Goal: Task Accomplishment & Management: Manage account settings

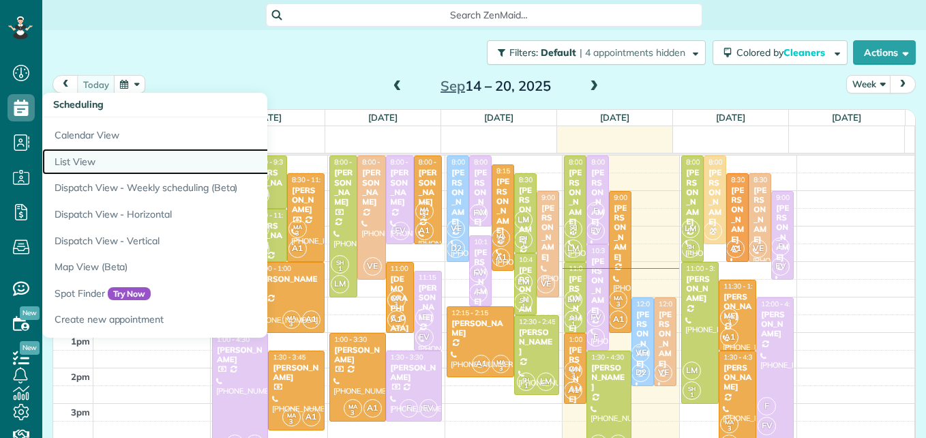
click at [86, 161] on link "List View" at bounding box center [212, 162] width 341 height 27
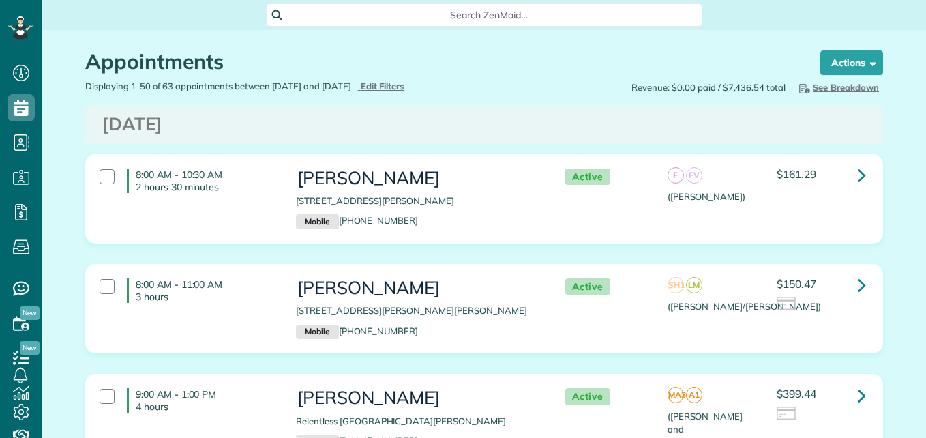
scroll to position [6, 6]
click at [405, 83] on span "Edit Filters" at bounding box center [383, 85] width 44 height 11
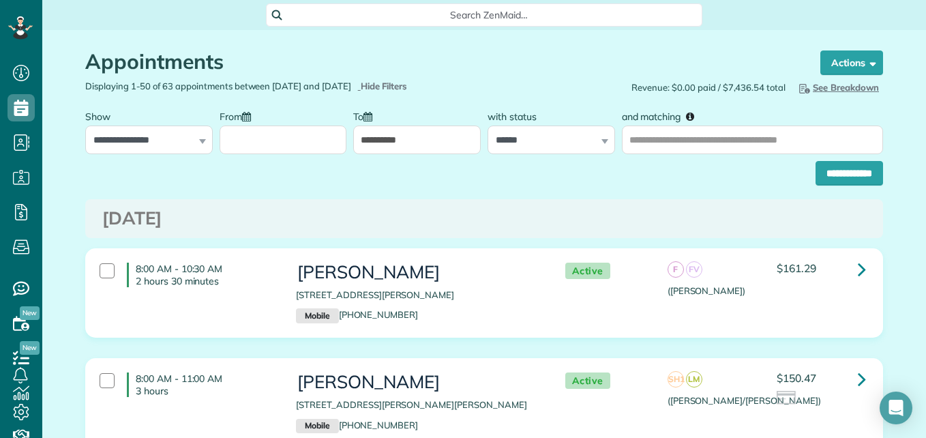
click at [282, 136] on input "From" at bounding box center [283, 139] width 127 height 29
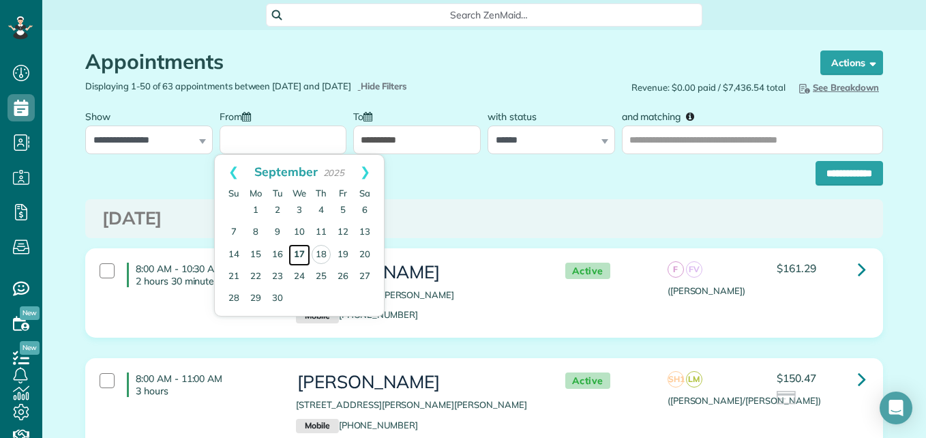
click at [299, 250] on link "17" at bounding box center [299, 255] width 22 height 22
type input "**********"
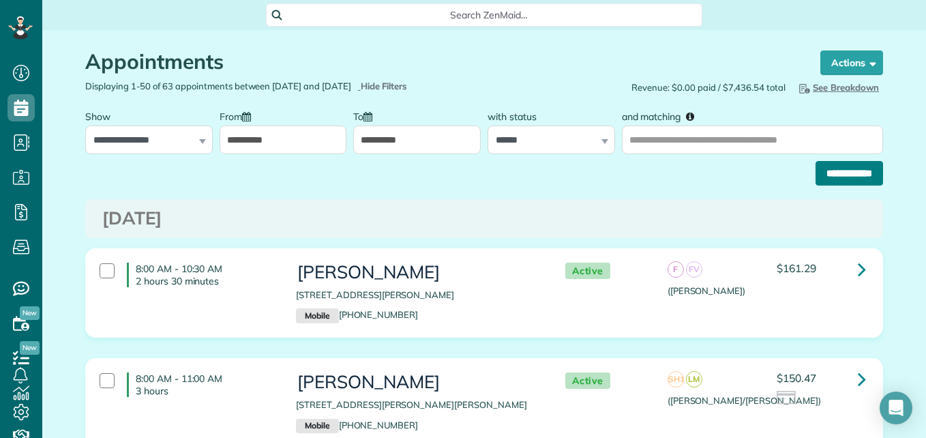
click at [853, 178] on input "**********" at bounding box center [848, 173] width 67 height 25
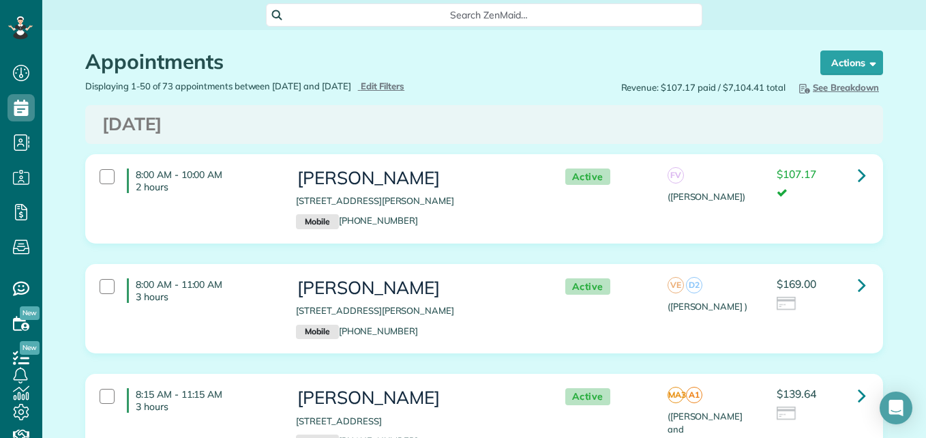
scroll to position [6, 6]
click at [632, 162] on div "Active FV (Flor y Francisca) $107.17" at bounding box center [711, 184] width 327 height 44
click at [849, 206] on div "8:00 AM - 10:00 AM 2 hours Cindy Heath 116 East Cascade Heights Drive Montgomer…" at bounding box center [482, 199] width 786 height 74
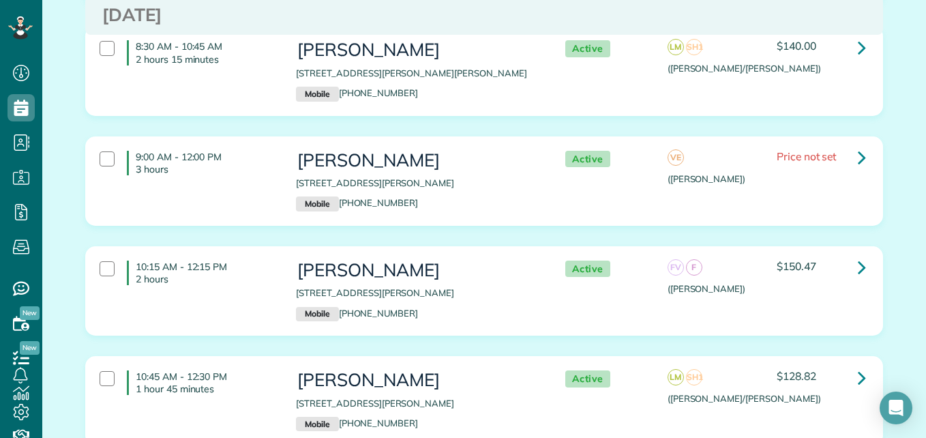
scroll to position [426, 0]
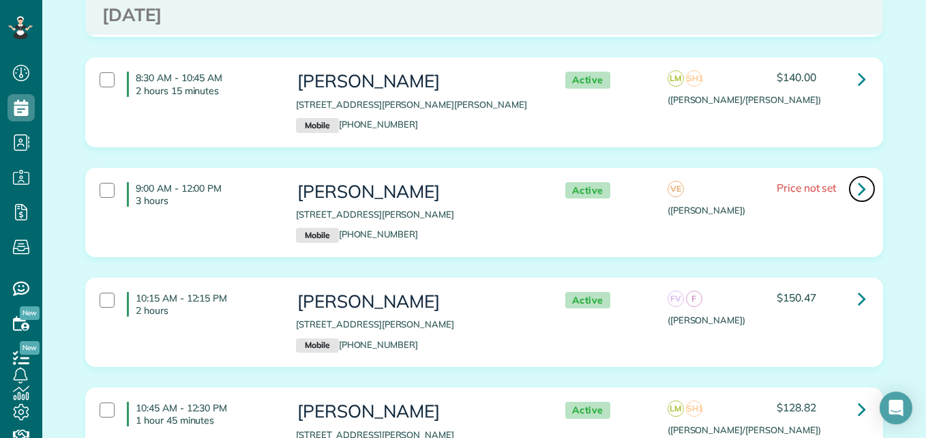
click at [858, 189] on icon at bounding box center [862, 189] width 8 height 24
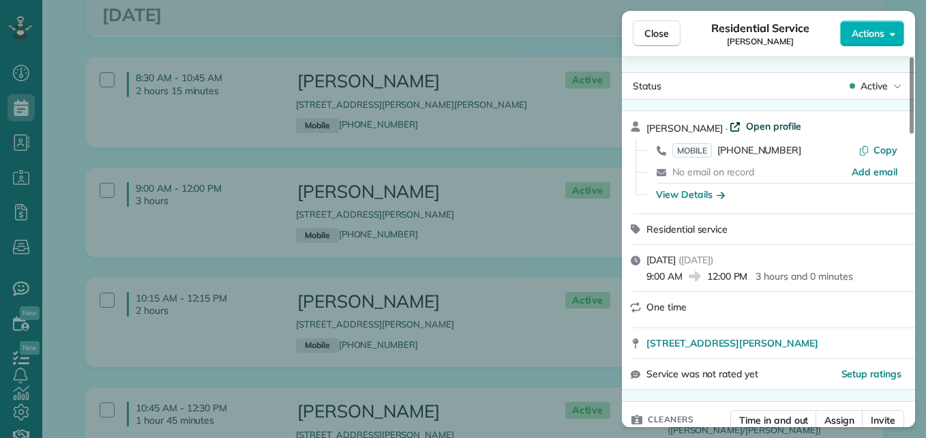
click at [753, 126] on span "Open profile" at bounding box center [773, 126] width 55 height 14
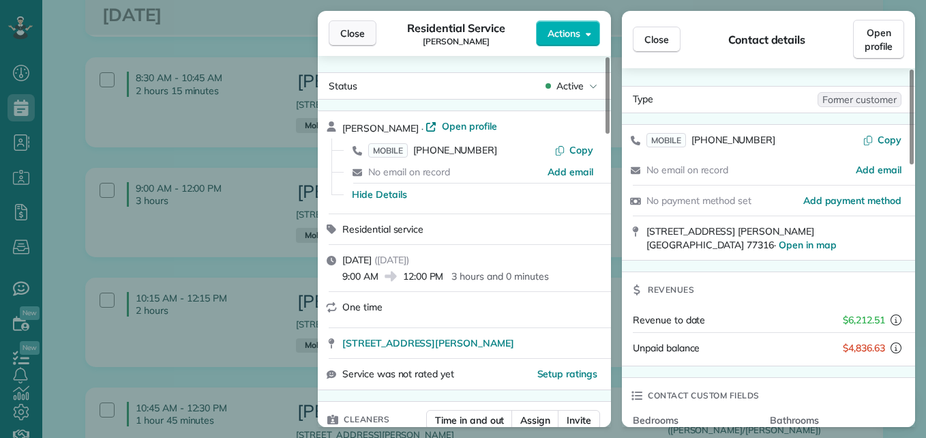
click at [346, 34] on span "Close" at bounding box center [352, 34] width 25 height 14
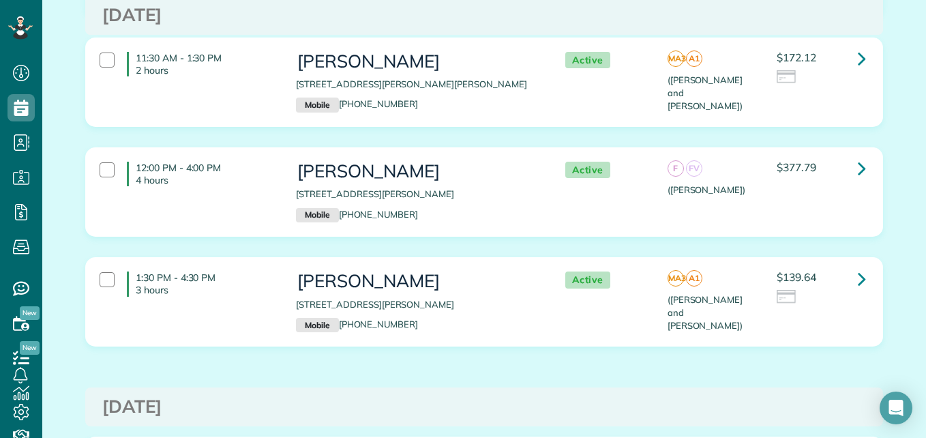
scroll to position [3056, 0]
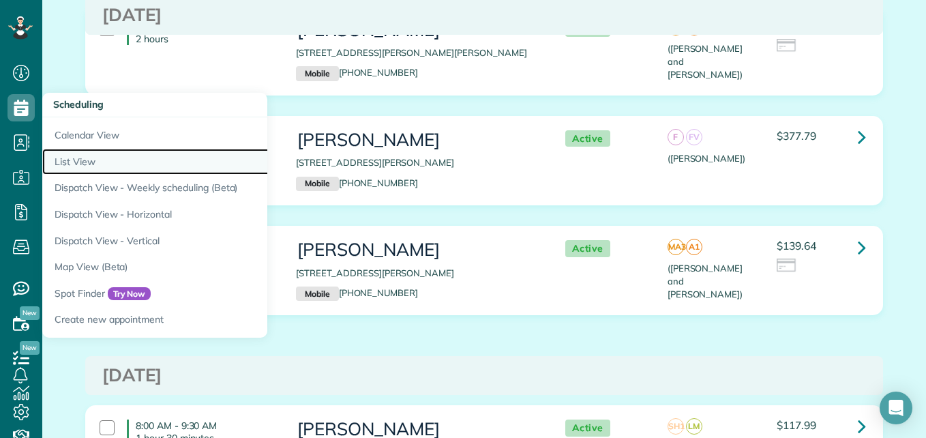
click at [67, 165] on link "List View" at bounding box center [212, 162] width 341 height 27
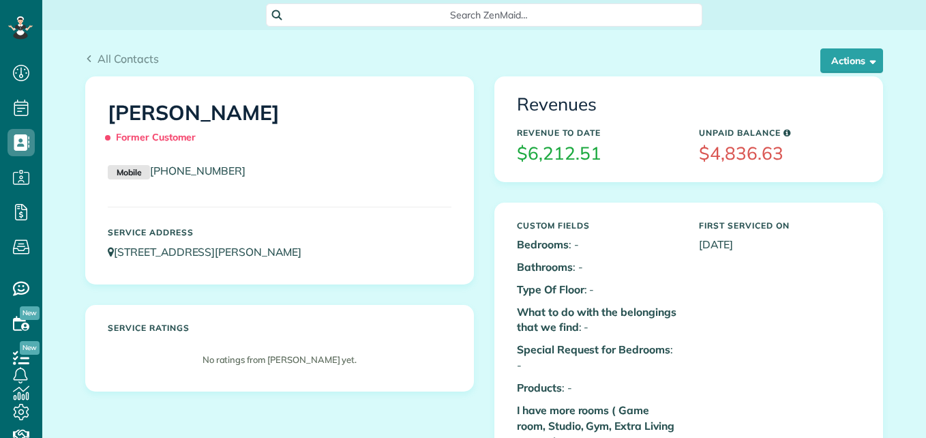
scroll to position [6, 6]
click at [842, 65] on button "Actions" at bounding box center [851, 60] width 63 height 25
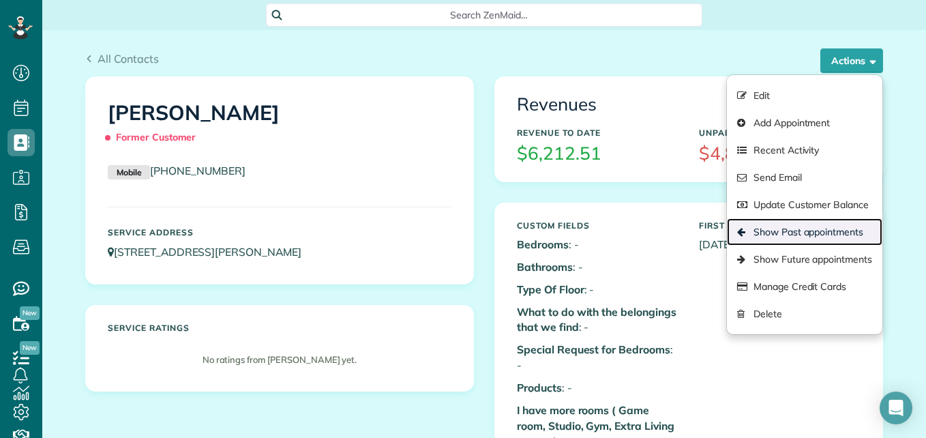
click at [754, 235] on link "Show Past appointments" at bounding box center [804, 231] width 155 height 27
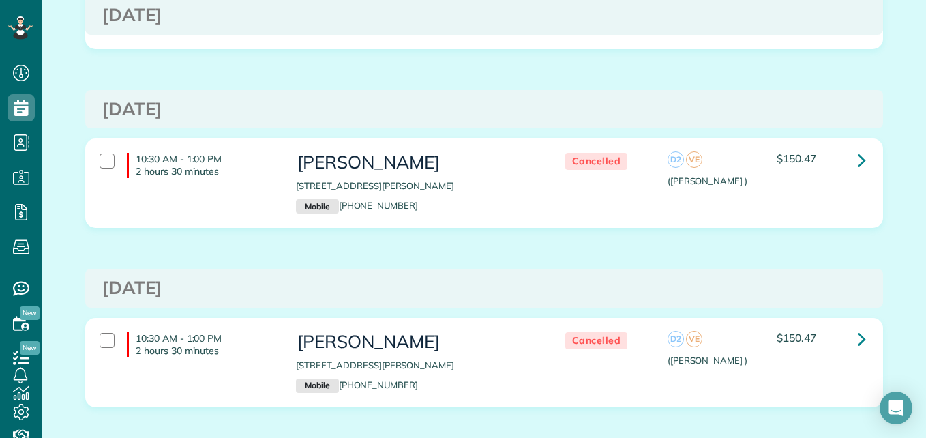
scroll to position [1029, 0]
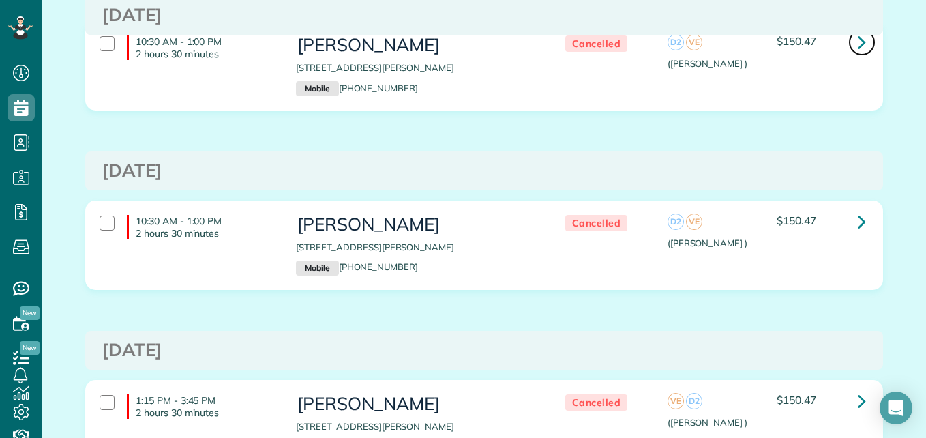
click at [858, 44] on icon at bounding box center [862, 42] width 8 height 24
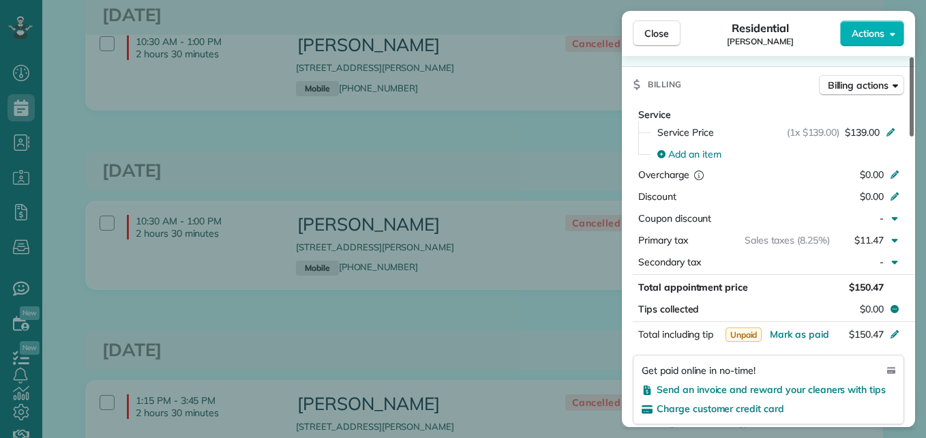
scroll to position [633, 0]
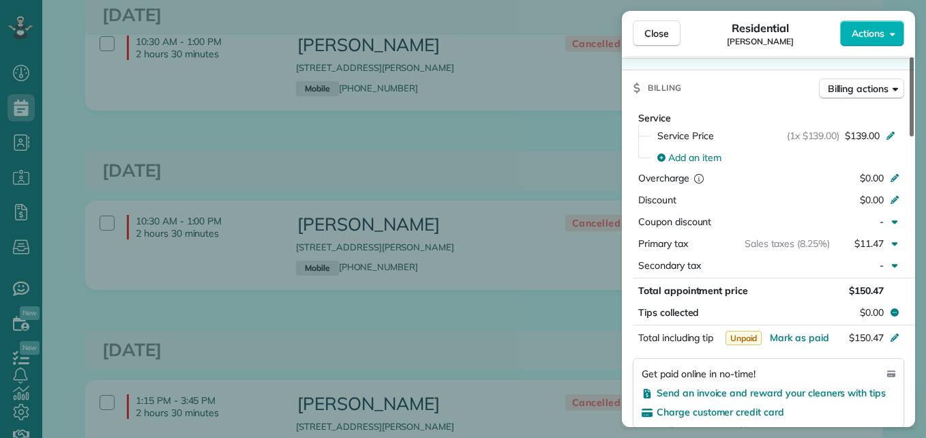
drag, startPoint x: 912, startPoint y: 111, endPoint x: 922, endPoint y: 247, distance: 136.1
click at [914, 136] on div at bounding box center [911, 96] width 4 height 79
click at [659, 32] on span "Close" at bounding box center [656, 34] width 25 height 14
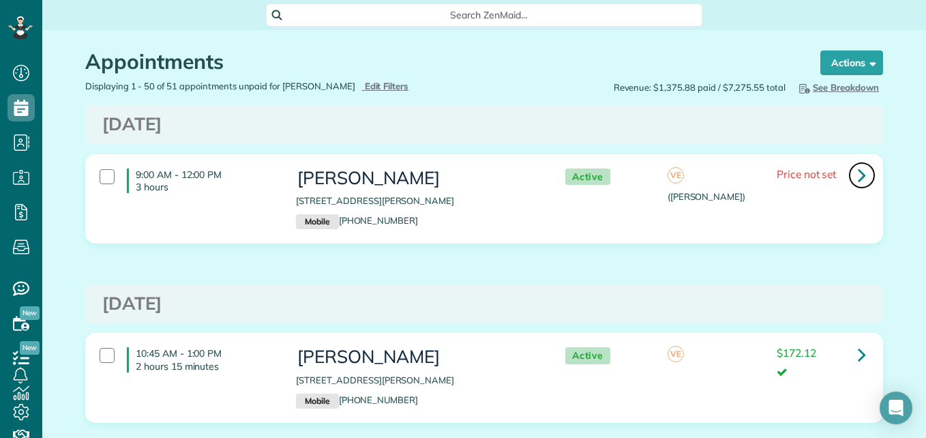
click at [864, 170] on link at bounding box center [861, 175] width 27 height 27
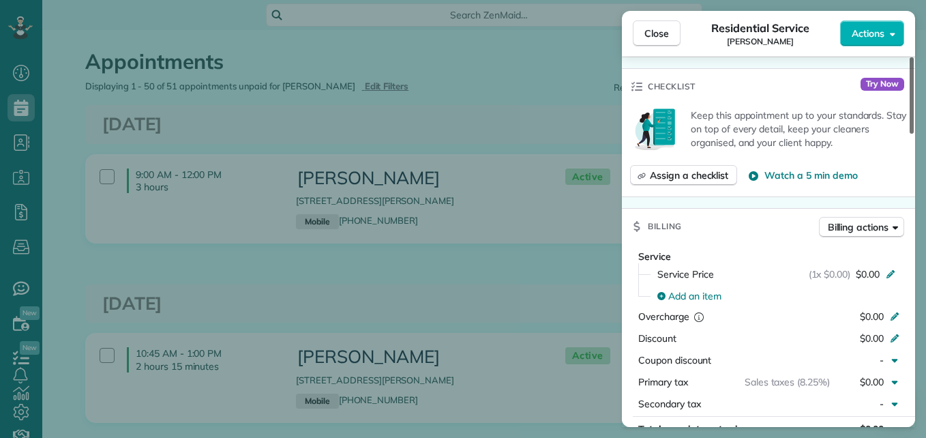
scroll to position [445, 0]
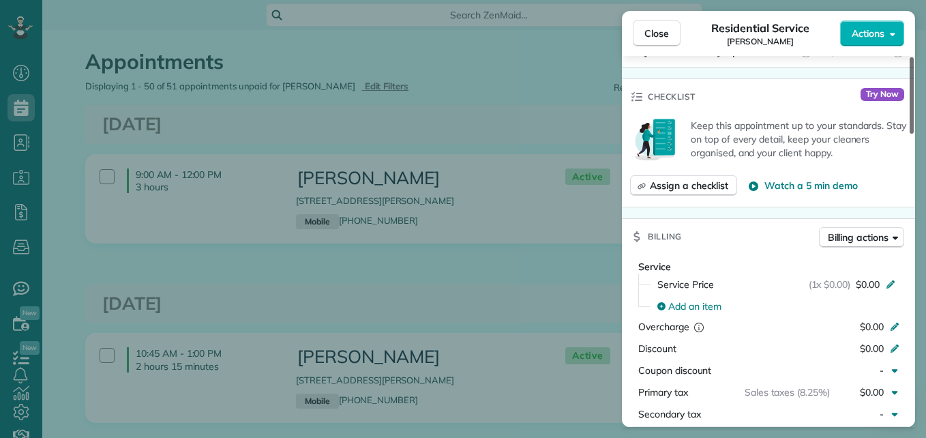
drag, startPoint x: 913, startPoint y: 112, endPoint x: 922, endPoint y: 203, distance: 91.9
click at [914, 134] on div at bounding box center [911, 95] width 4 height 76
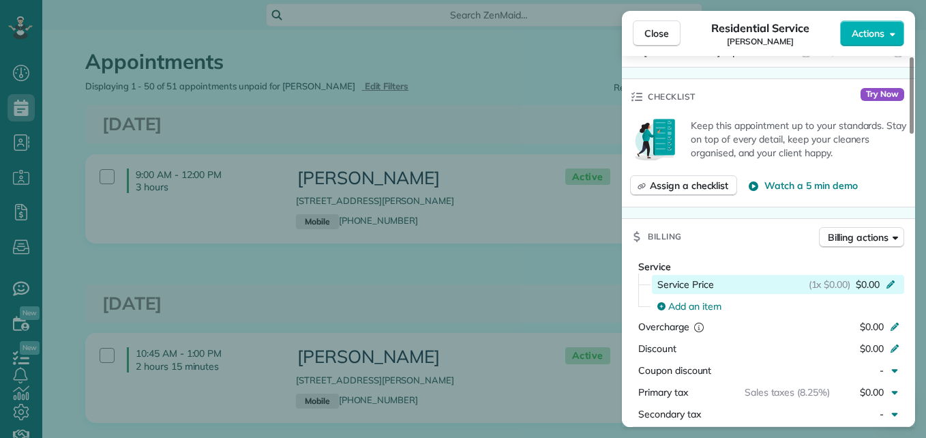
click at [864, 284] on span "$0.00" at bounding box center [868, 284] width 24 height 14
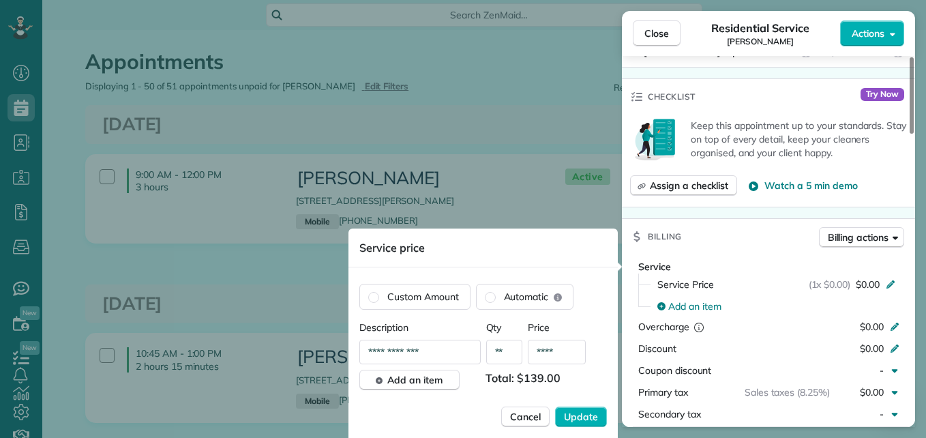
type input "****"
click at [576, 419] on span "Update" at bounding box center [581, 417] width 34 height 14
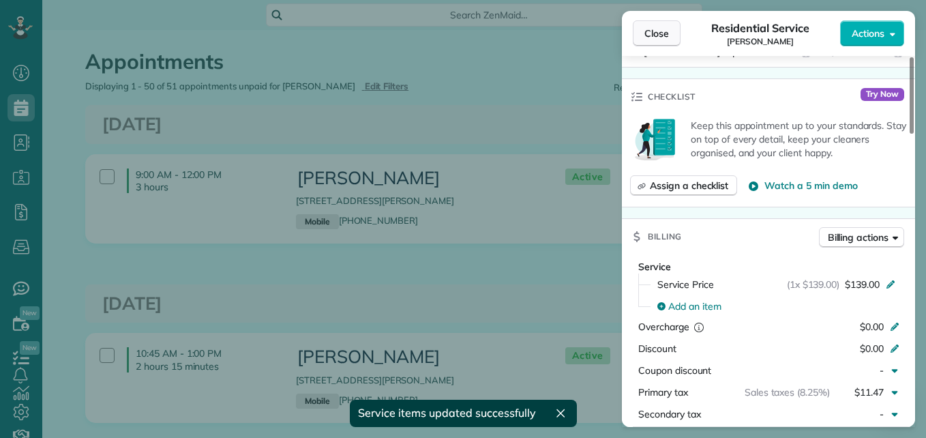
click at [678, 33] on button "Close" at bounding box center [657, 33] width 48 height 26
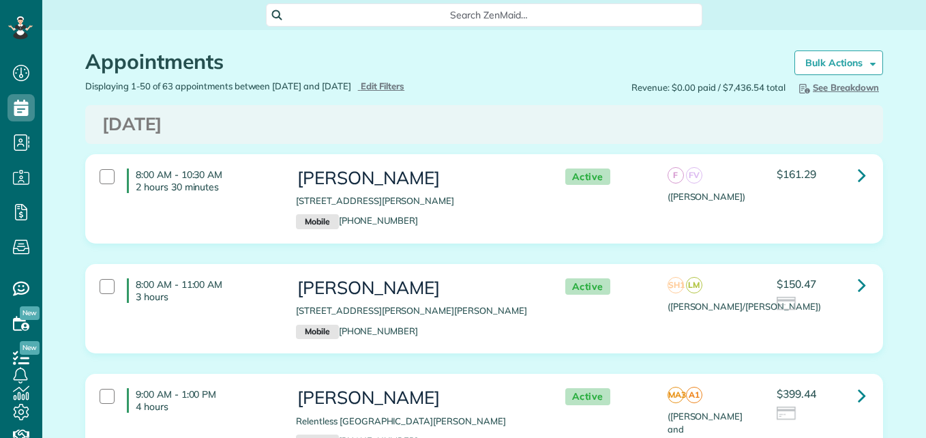
scroll to position [6, 6]
click at [834, 67] on strong "Bulk Actions" at bounding box center [833, 63] width 57 height 12
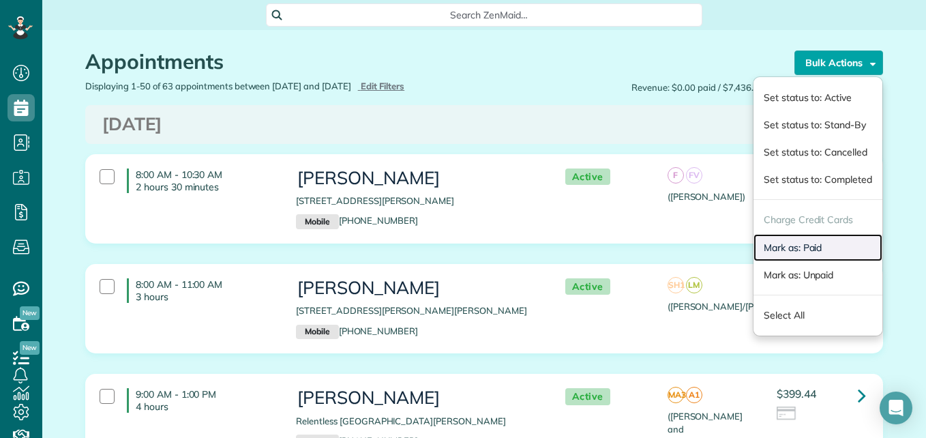
click at [806, 249] on link "Mark as: Paid" at bounding box center [817, 247] width 129 height 27
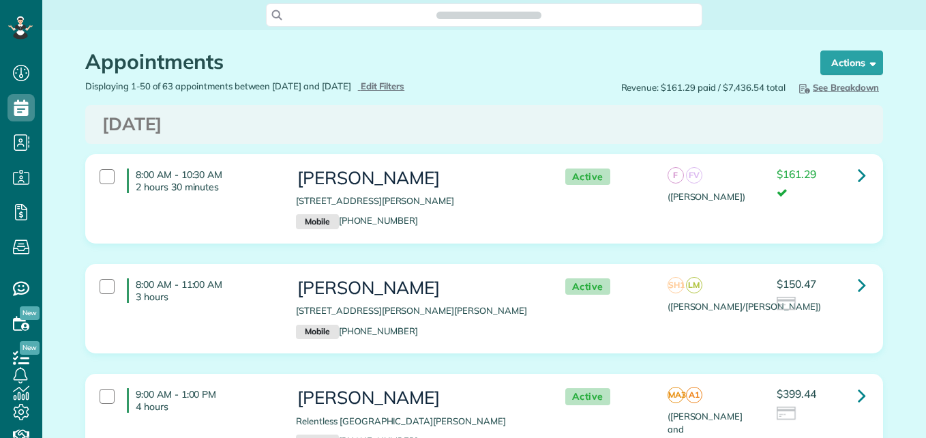
type input "**********"
click at [391, 82] on span "Edit Filters" at bounding box center [383, 85] width 44 height 11
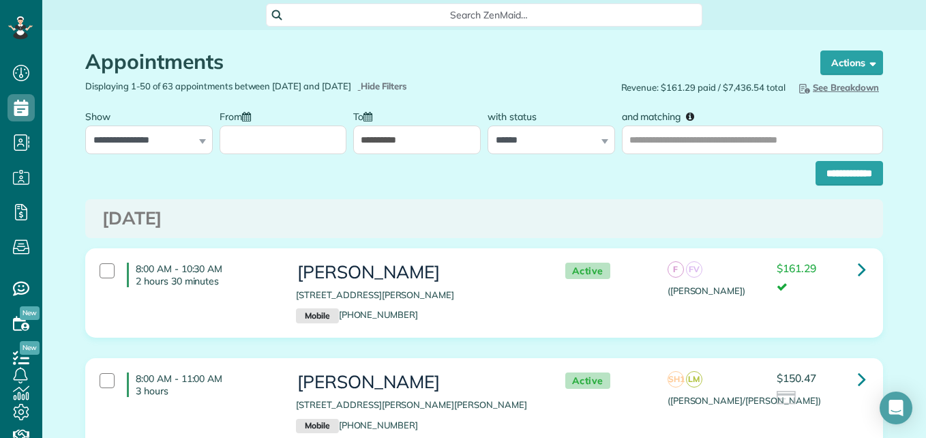
click at [293, 127] on input "From" at bounding box center [283, 139] width 127 height 29
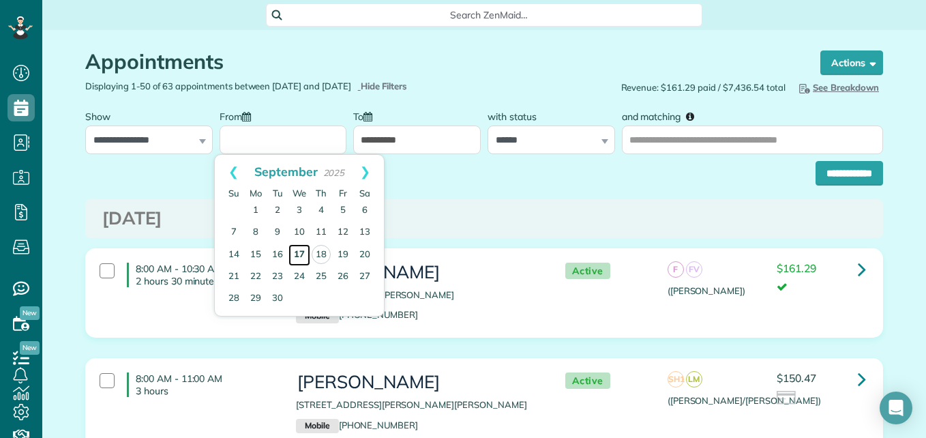
click at [305, 260] on link "17" at bounding box center [299, 255] width 22 height 22
type input "**********"
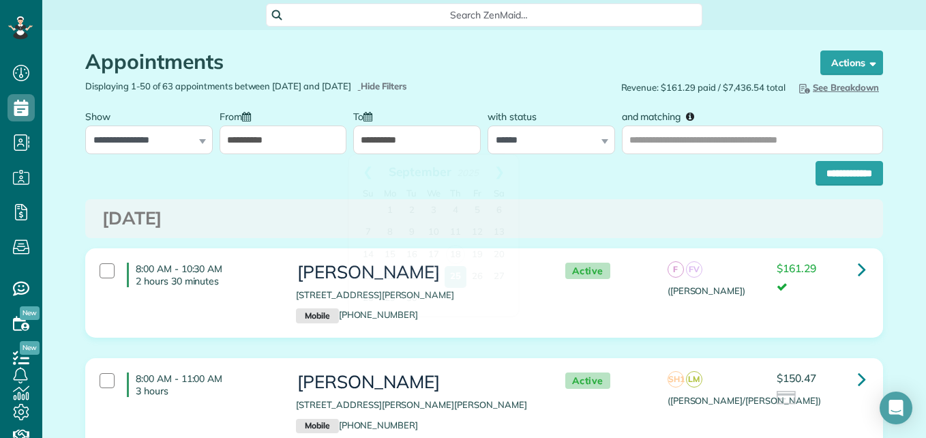
click at [404, 130] on input "**********" at bounding box center [416, 139] width 127 height 29
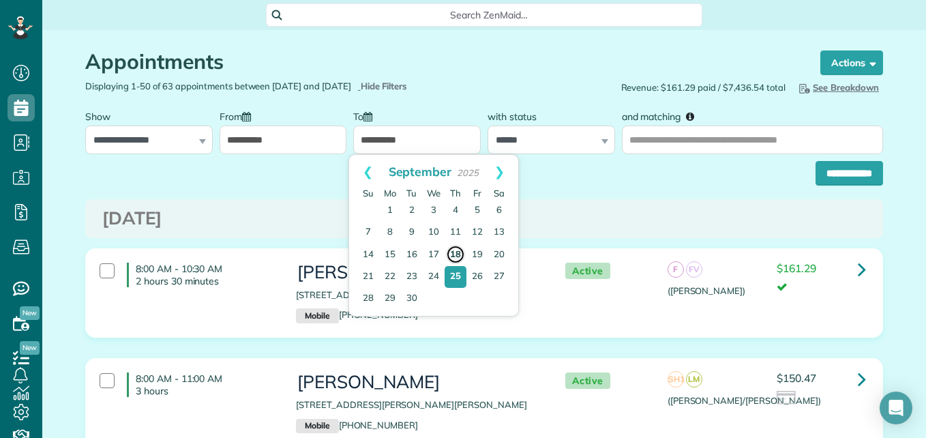
click at [459, 255] on link "18" at bounding box center [455, 254] width 19 height 19
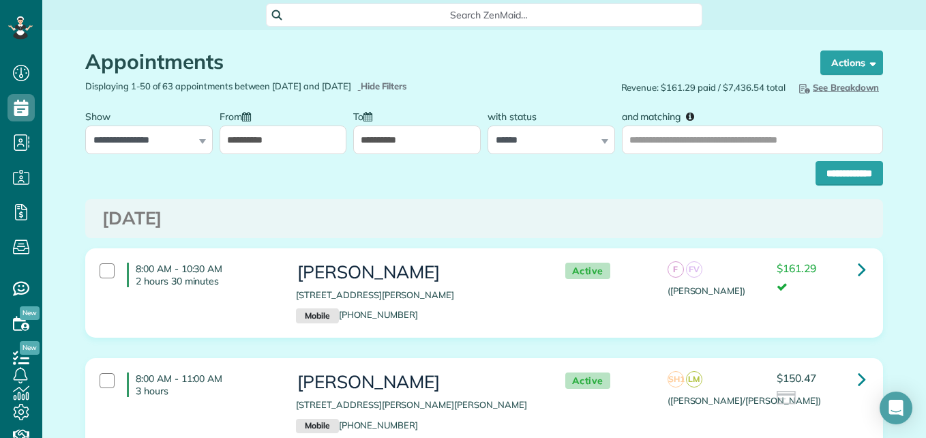
click at [406, 137] on input "**********" at bounding box center [416, 139] width 127 height 29
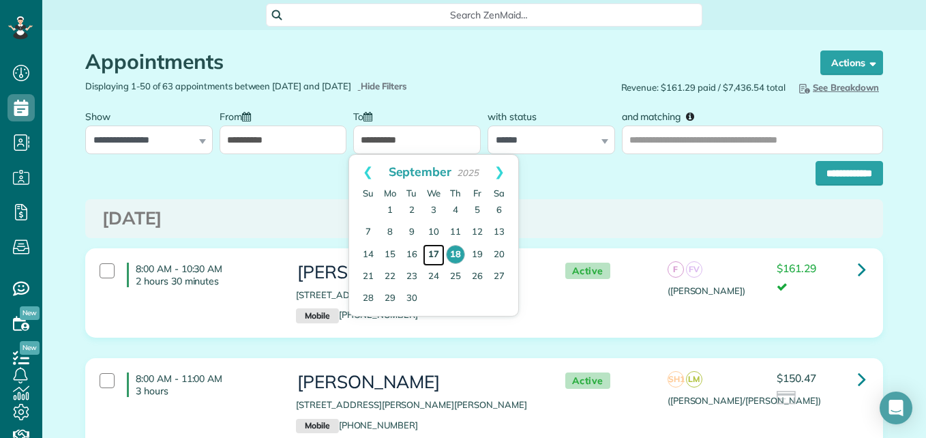
click at [432, 255] on link "17" at bounding box center [434, 255] width 22 height 22
type input "**********"
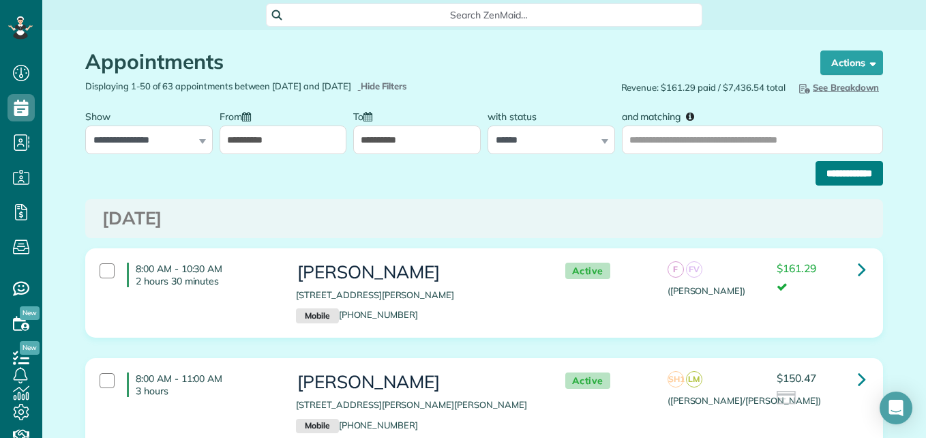
click at [860, 172] on input "**********" at bounding box center [848, 173] width 67 height 25
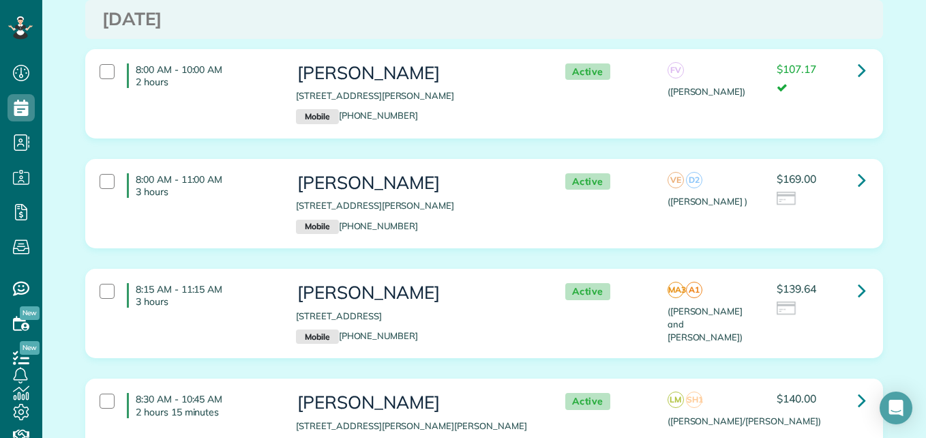
scroll to position [112, 0]
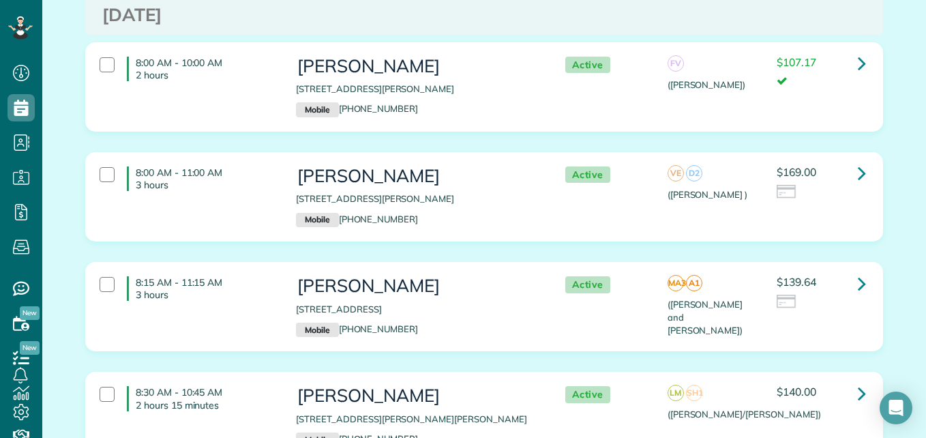
click at [822, 186] on div at bounding box center [821, 192] width 89 height 15
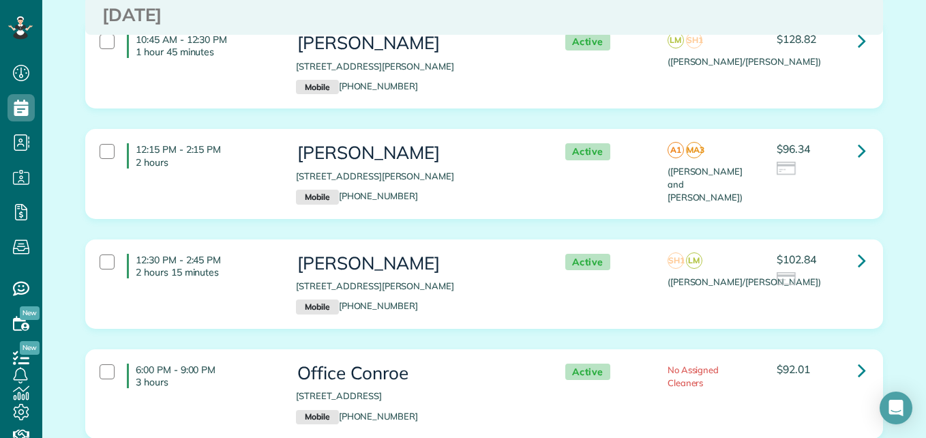
scroll to position [796, 0]
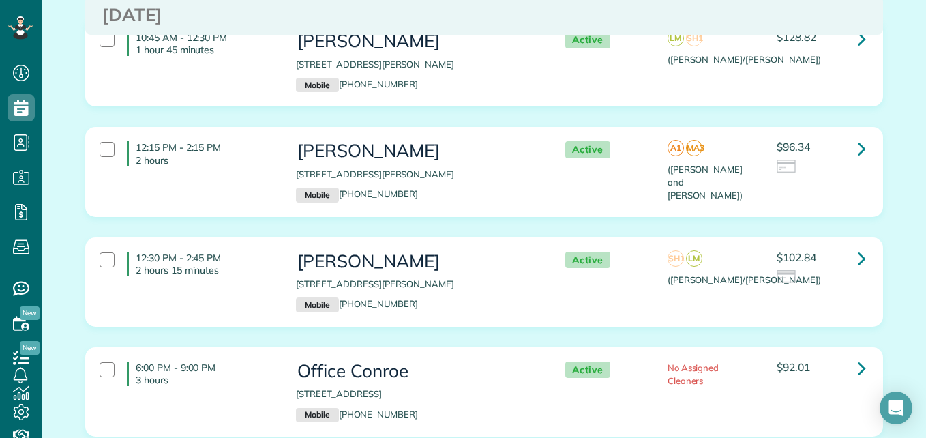
click at [823, 301] on div "12:30 PM - 2:45 PM 2 hours 15 minutes [PERSON_NAME] [STREET_ADDRESS][PERSON_NAM…" at bounding box center [482, 282] width 786 height 74
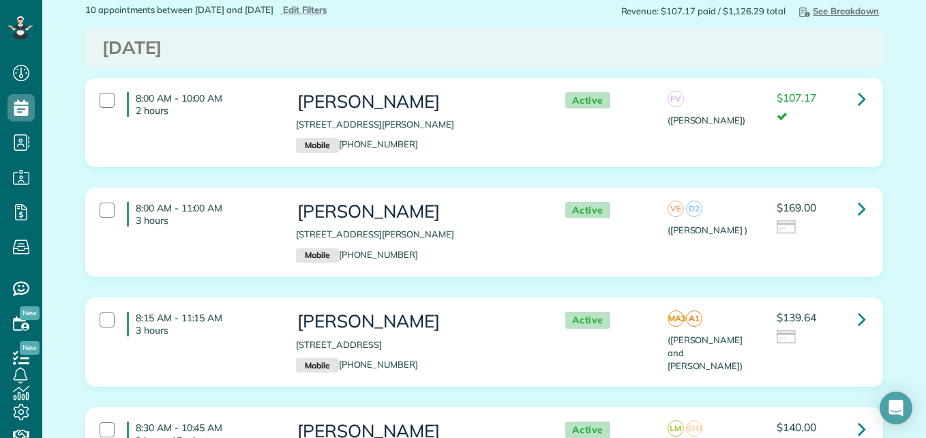
scroll to position [0, 0]
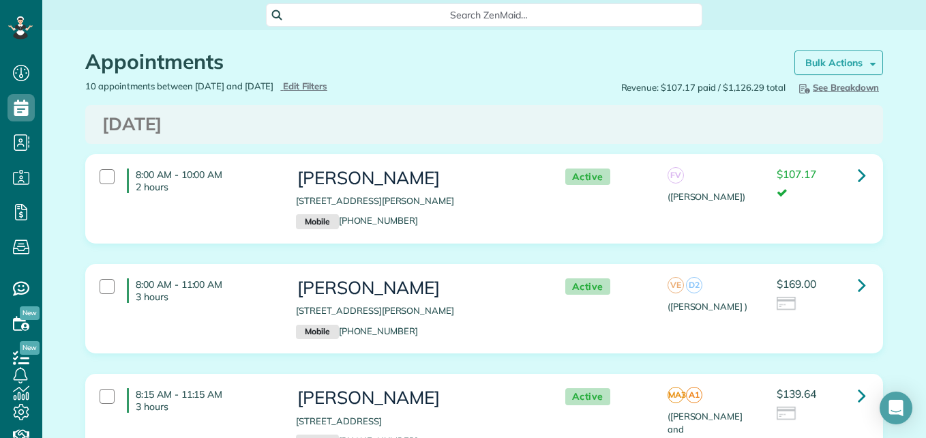
click at [844, 59] on strong "Bulk Actions" at bounding box center [833, 63] width 57 height 12
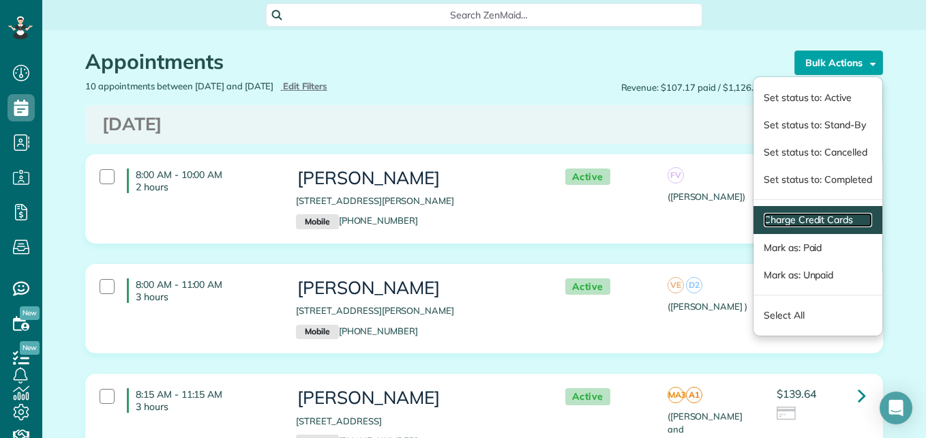
click at [781, 222] on link "Charge Credit Cards" at bounding box center [818, 220] width 108 height 14
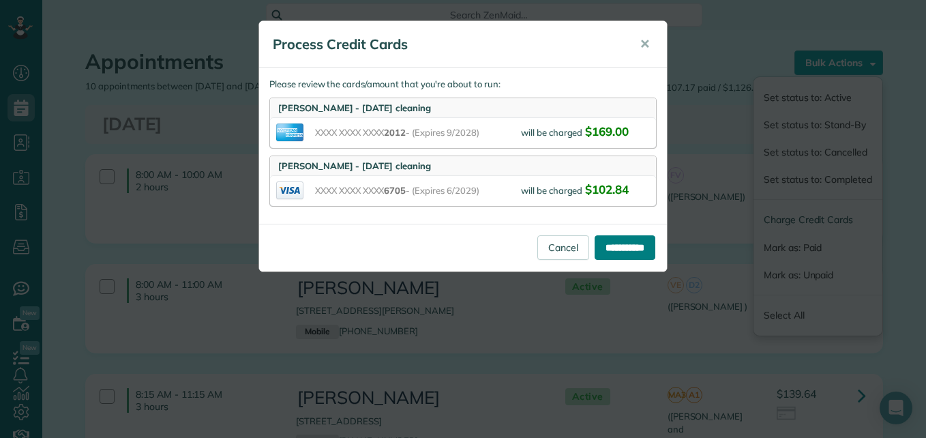
click at [614, 253] on input "**********" at bounding box center [624, 247] width 61 height 25
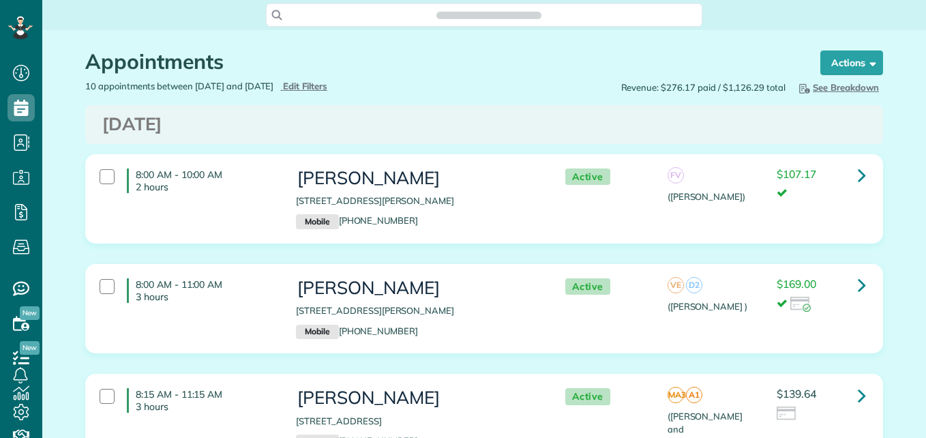
scroll to position [6, 6]
drag, startPoint x: 915, startPoint y: 44, endPoint x: 925, endPoint y: 112, distance: 68.9
click at [925, 112] on html "Dashboard Scheduling Calendar View List View Dispatch View - Weekly scheduling …" at bounding box center [463, 219] width 926 height 438
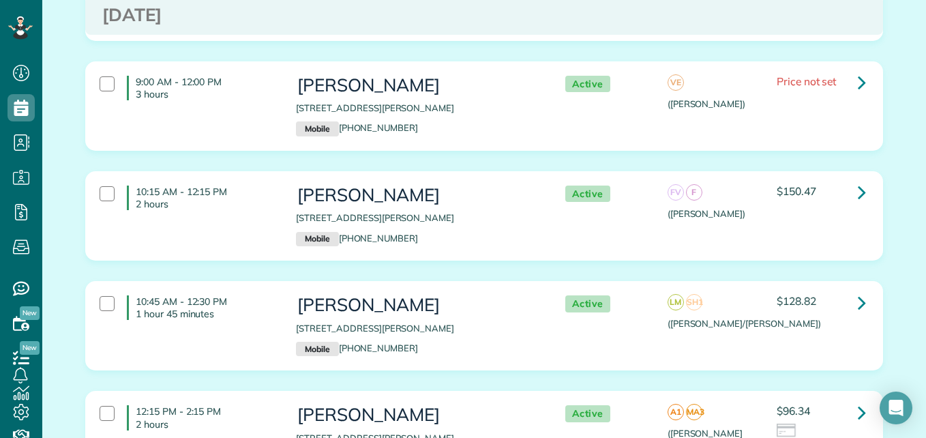
scroll to position [575, 0]
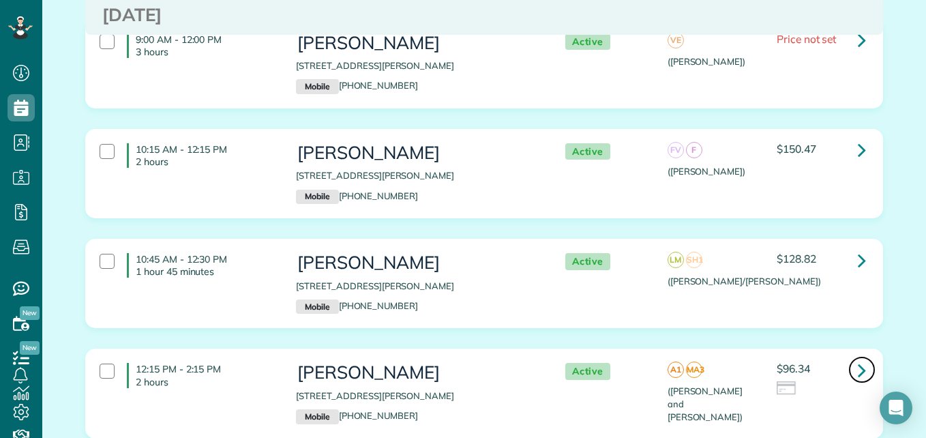
click at [858, 375] on icon at bounding box center [862, 370] width 8 height 24
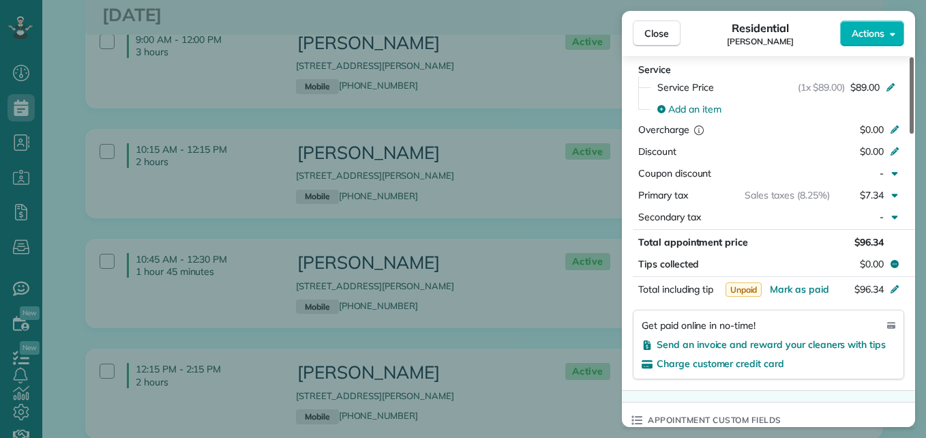
scroll to position [706, 0]
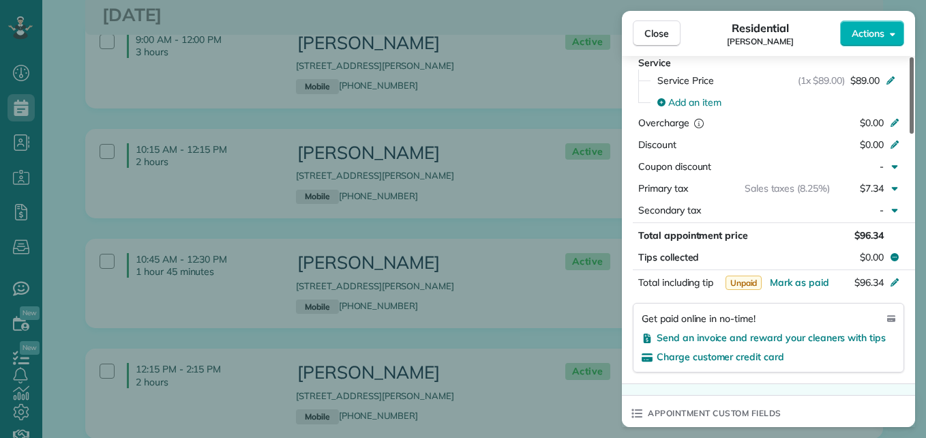
drag, startPoint x: 914, startPoint y: 100, endPoint x: 920, endPoint y: 246, distance: 146.1
click at [914, 134] on div at bounding box center [911, 95] width 4 height 76
click at [850, 331] on span "Send an invoice and reward your cleaners with tips" at bounding box center [771, 337] width 229 height 12
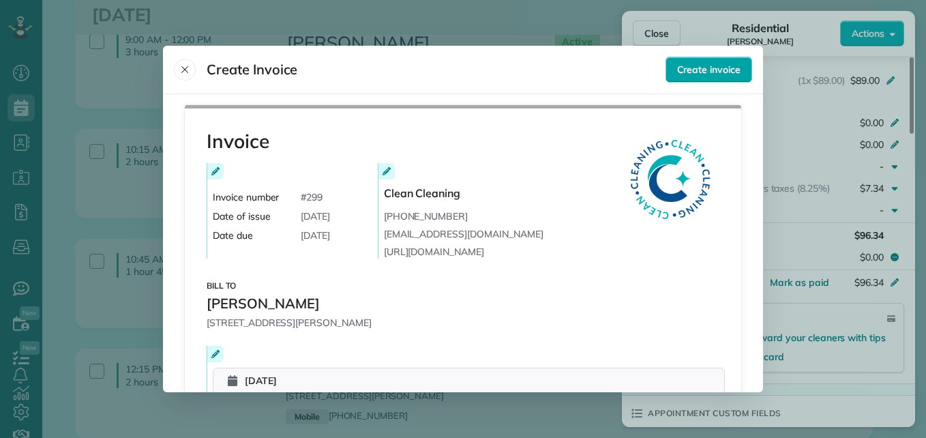
click at [707, 78] on button "Create invoice" at bounding box center [708, 70] width 87 height 26
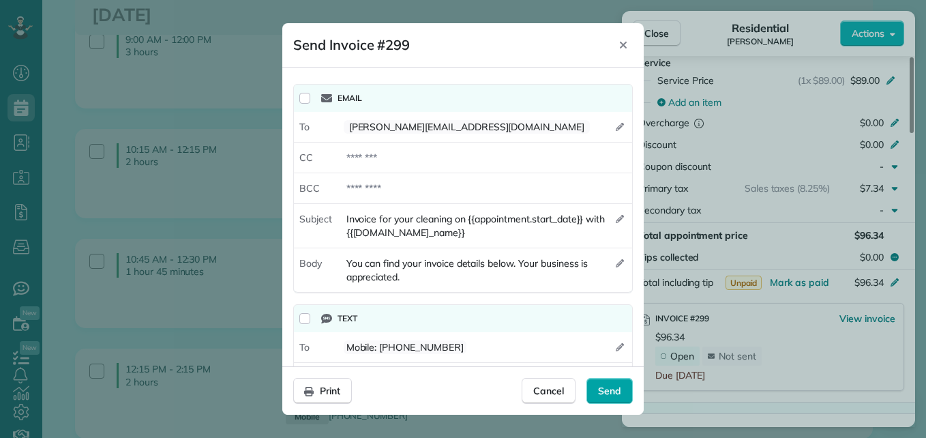
click at [599, 400] on div "Send" at bounding box center [609, 391] width 46 height 26
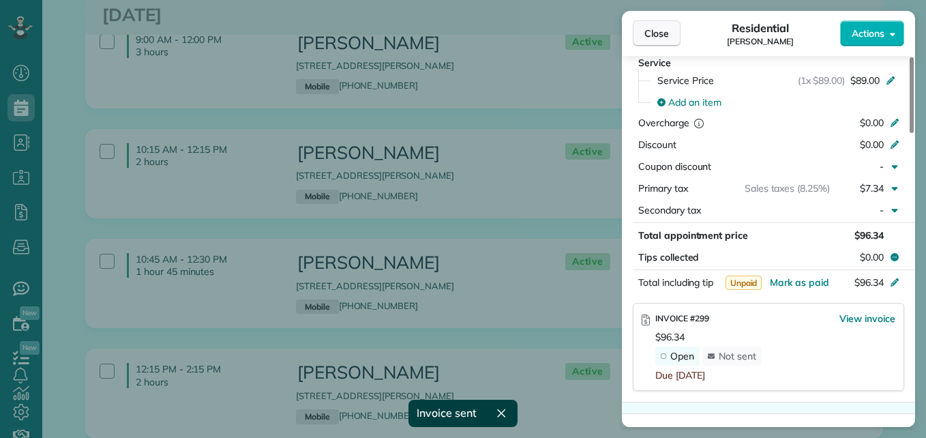
click at [647, 37] on span "Close" at bounding box center [656, 34] width 25 height 14
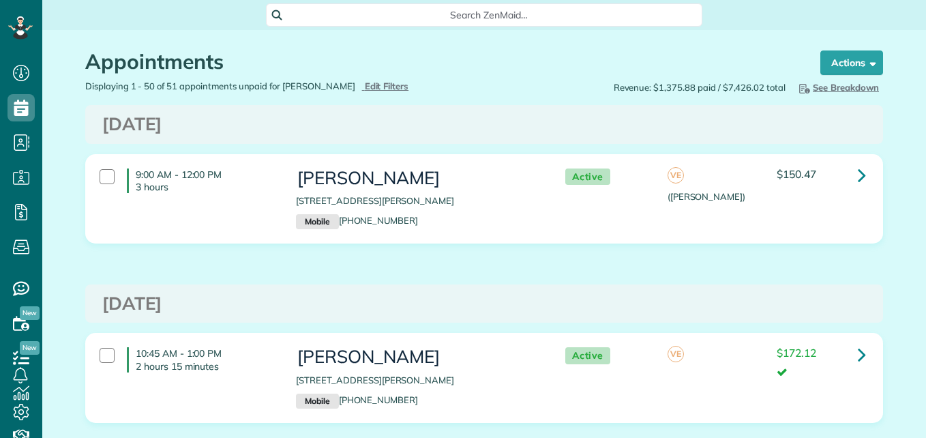
scroll to position [438, 42]
click at [20, 31] on icon at bounding box center [20, 26] width 9 height 9
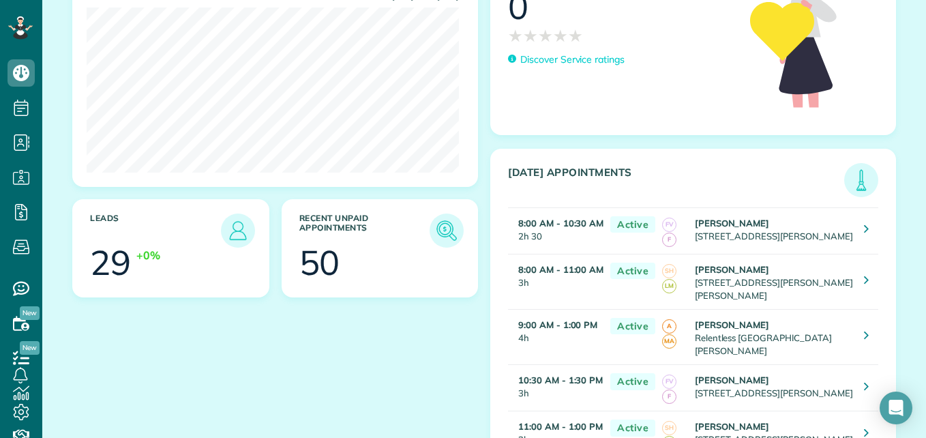
scroll to position [216, 0]
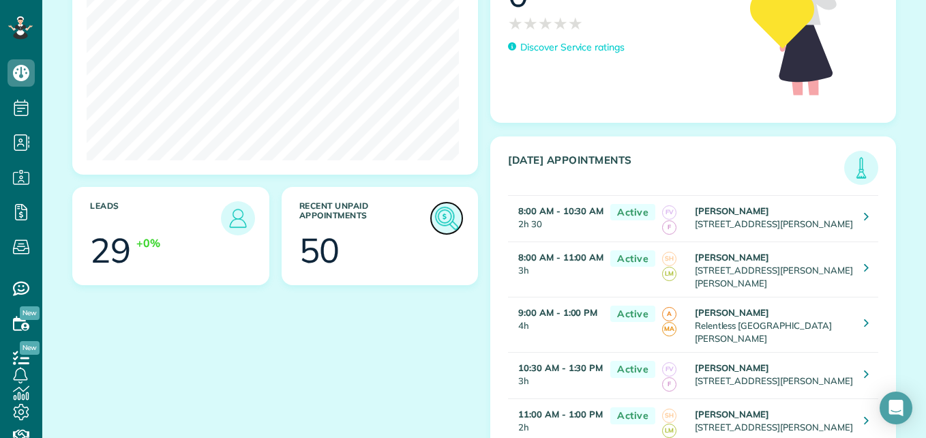
click at [437, 214] on img at bounding box center [446, 217] width 31 height 31
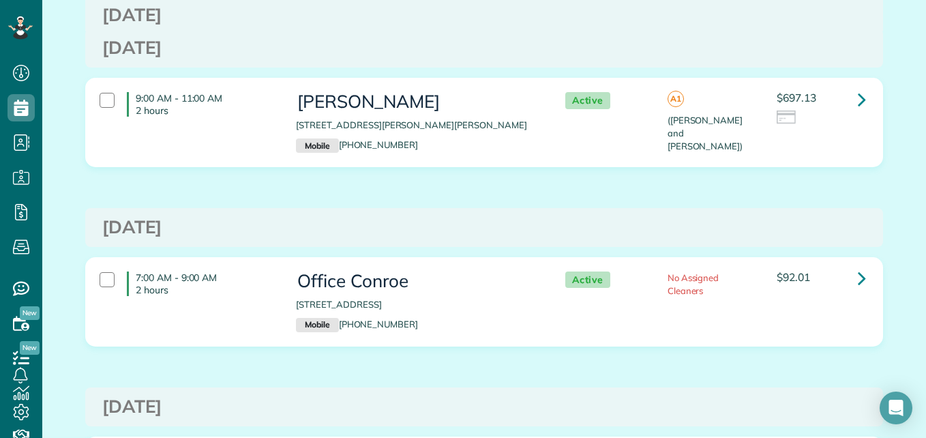
scroll to position [1056, 0]
